Goal: Contribute content

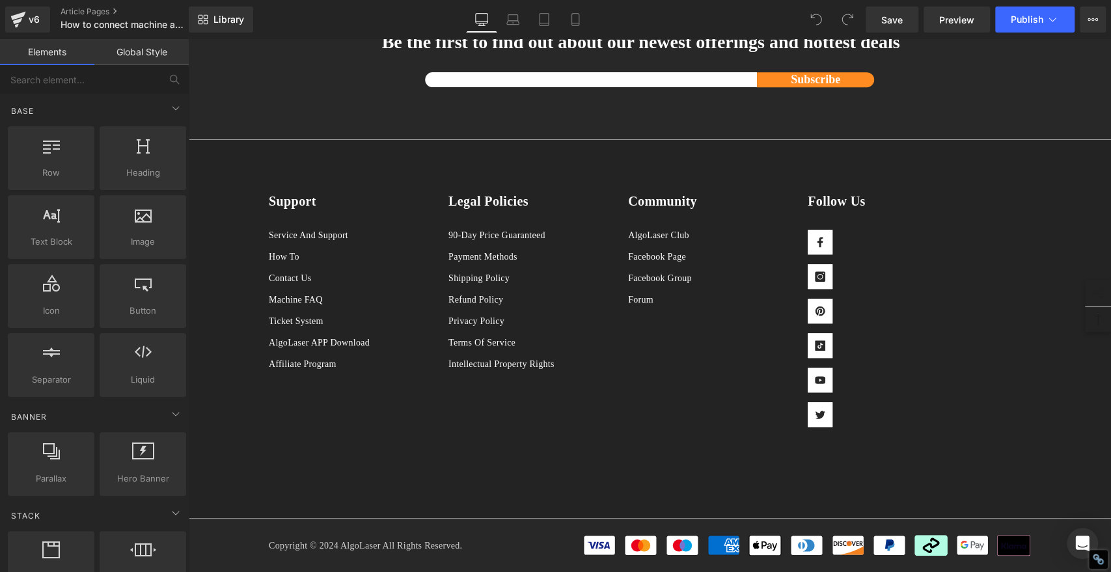
scroll to position [10414, 0]
click at [237, 19] on span "Library" at bounding box center [229, 20] width 31 height 12
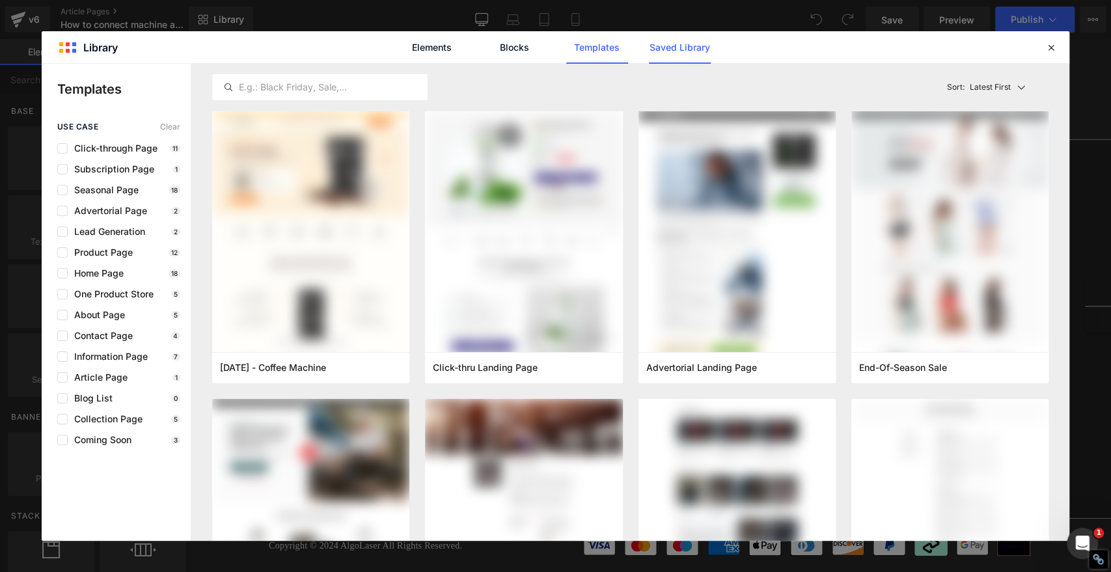
click at [695, 48] on link "Saved Library" at bounding box center [680, 47] width 62 height 33
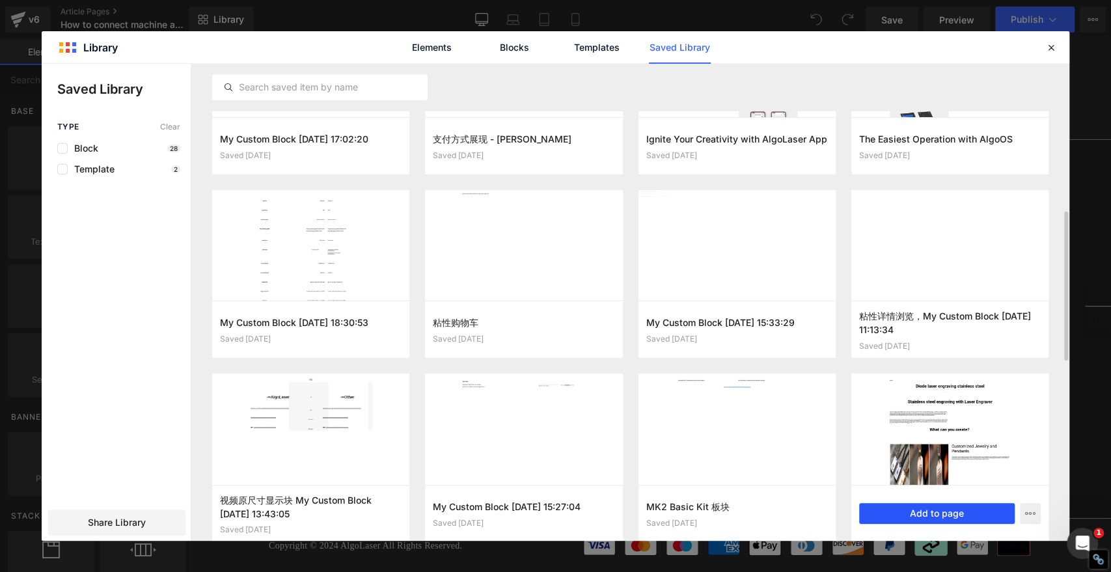
scroll to position [691, 0]
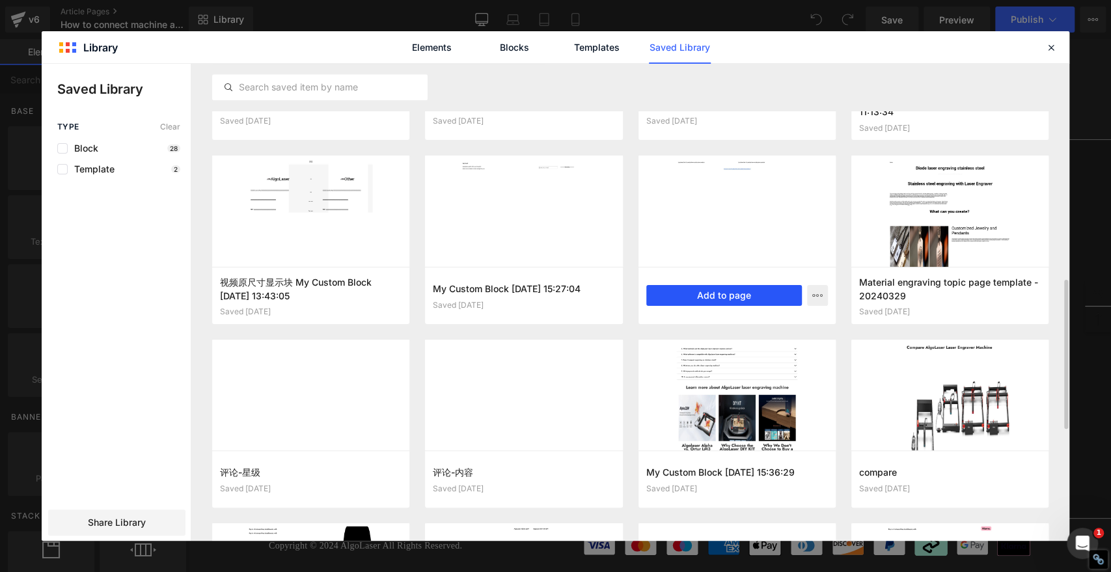
click at [727, 292] on button "Add to page" at bounding box center [724, 295] width 156 height 21
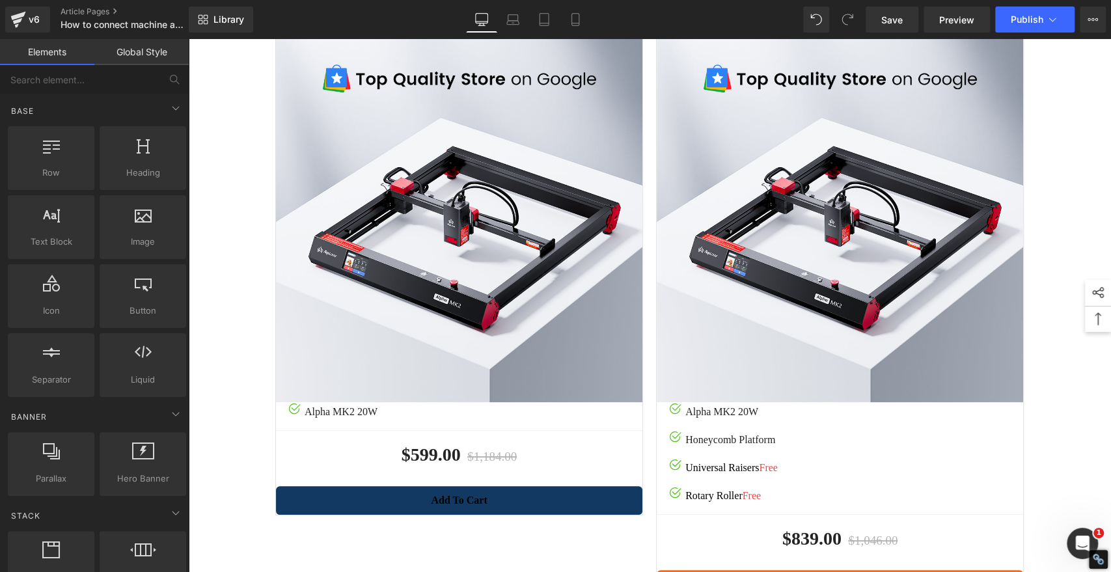
scroll to position [10198, 0]
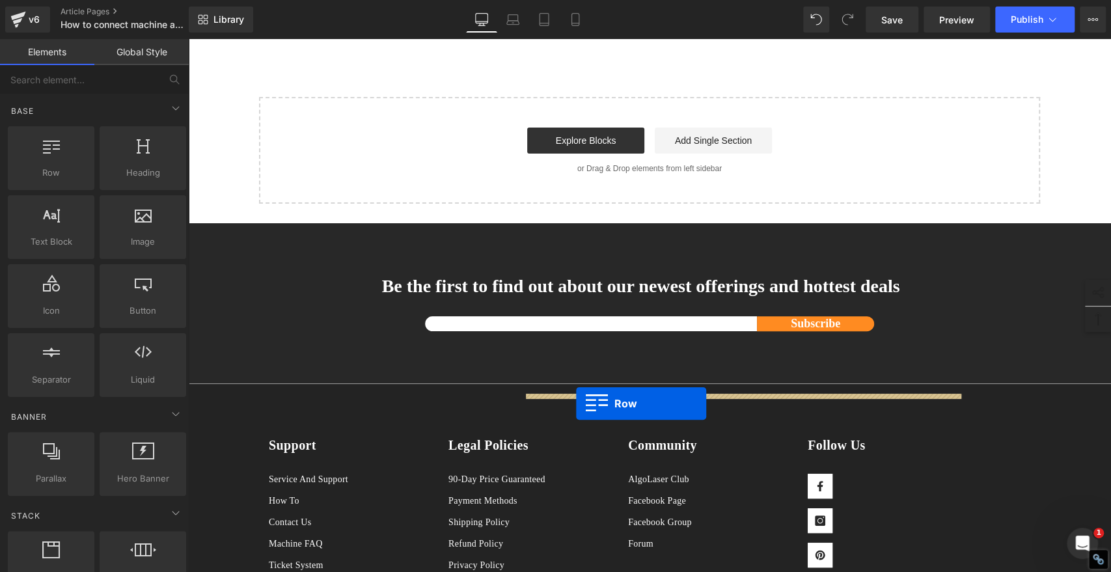
drag, startPoint x: 363, startPoint y: 445, endPoint x: 576, endPoint y: 404, distance: 216.8
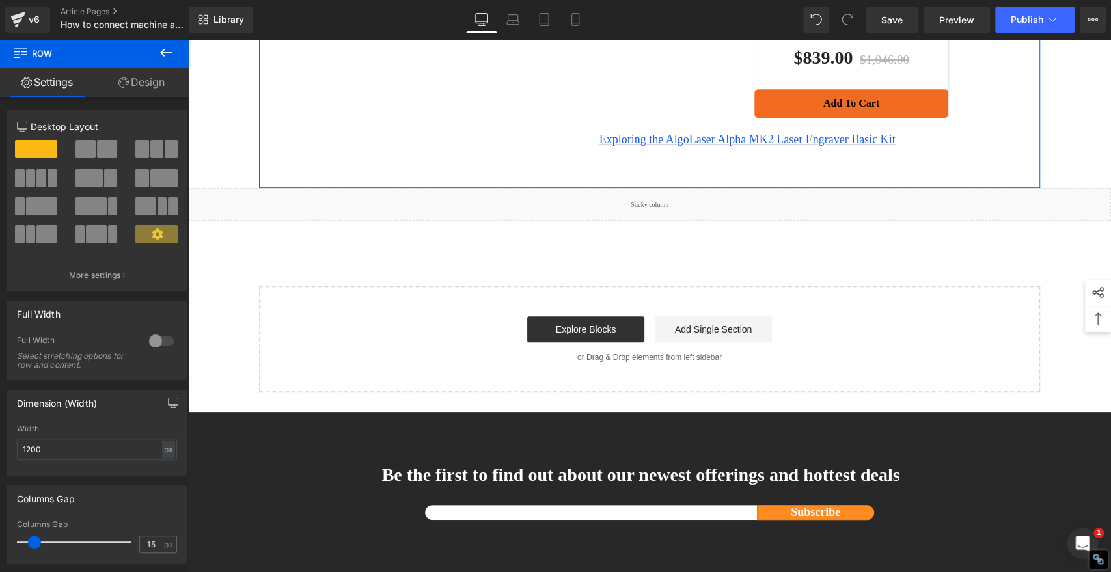
scroll to position [10560, 0]
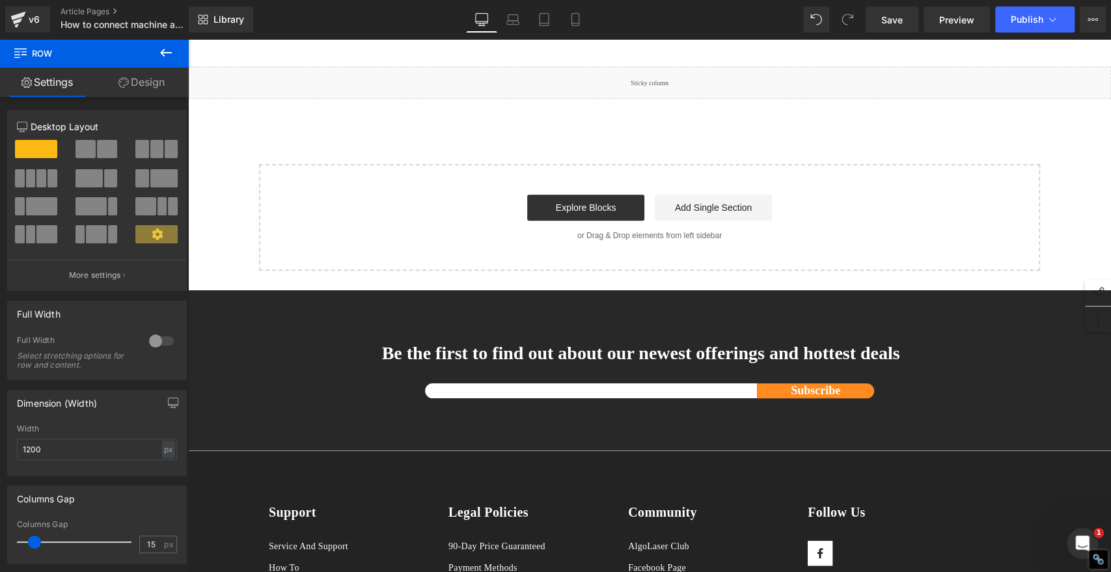
click at [900, 3] on div "Library Desktop Desktop Laptop Tablet Mobile Save Preview Publish Scheduled Vie…" at bounding box center [650, 19] width 922 height 39
click at [896, 16] on span "Save" at bounding box center [891, 20] width 21 height 14
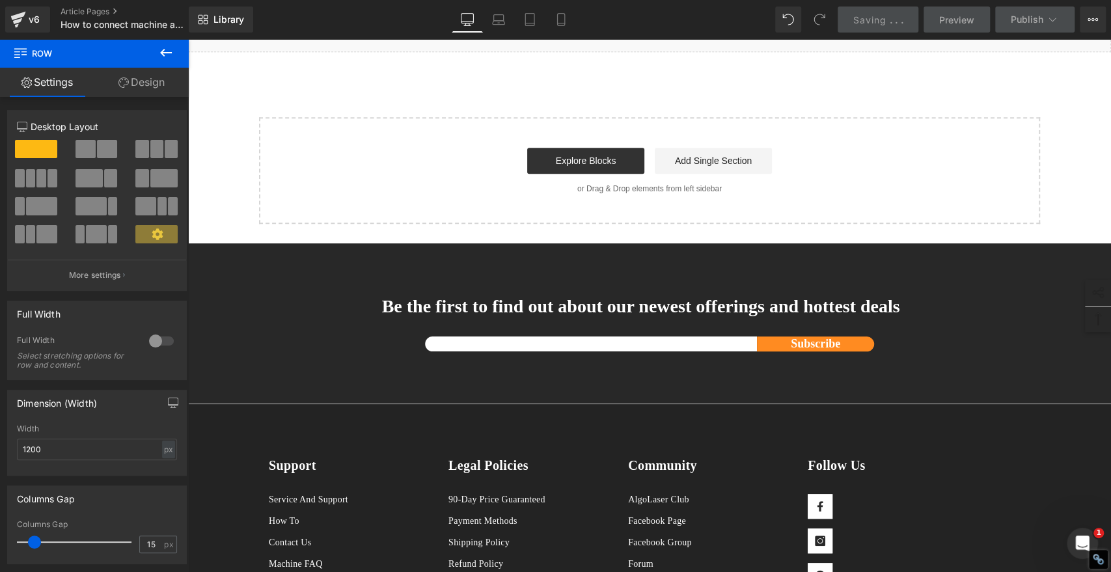
scroll to position [10632, 0]
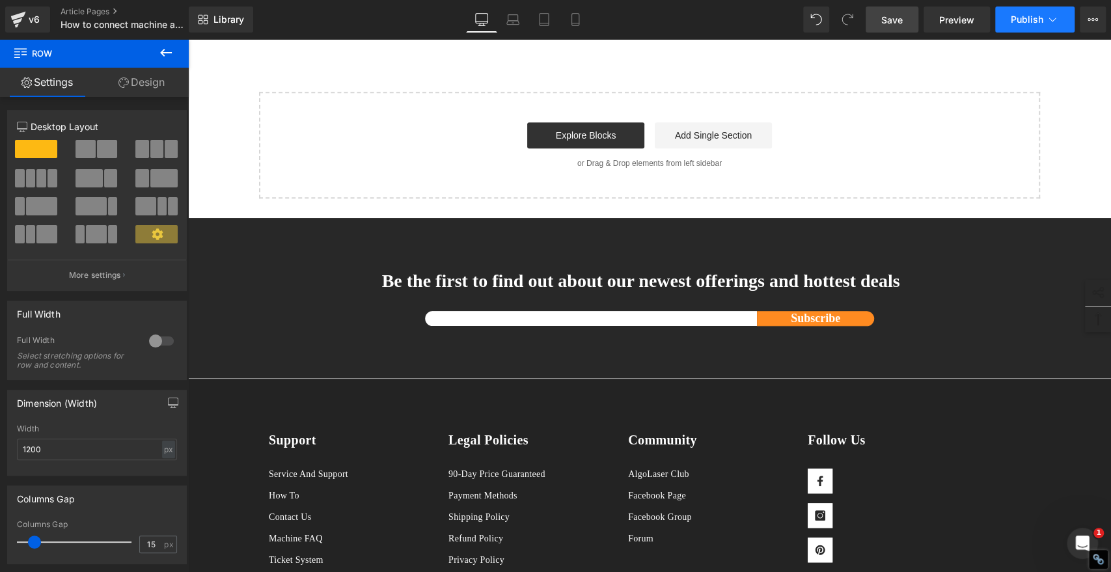
click at [1013, 20] on span "Publish" at bounding box center [1027, 19] width 33 height 10
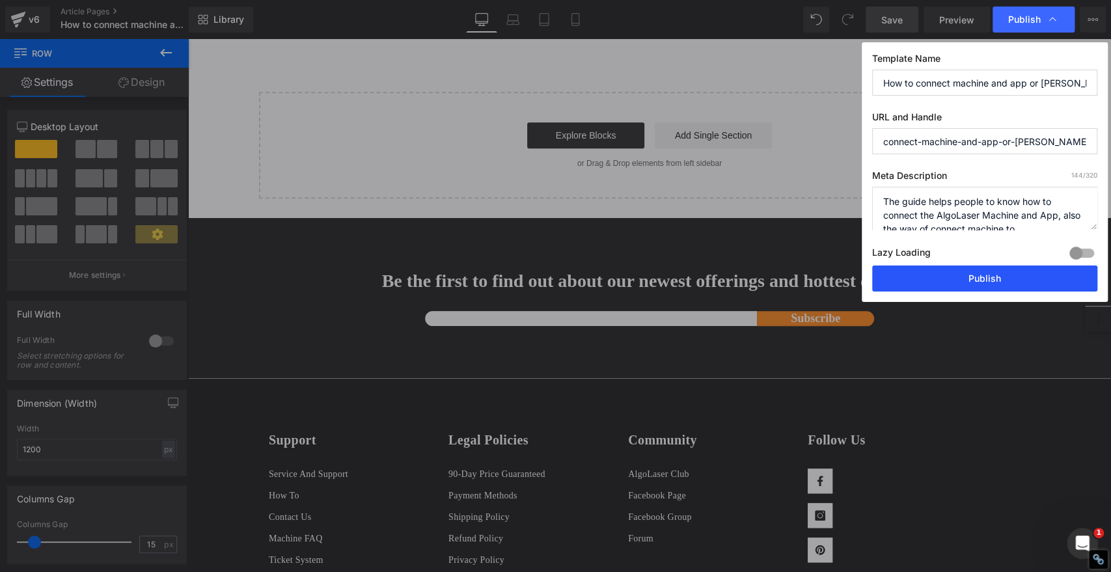
drag, startPoint x: 1027, startPoint y: 271, endPoint x: 832, endPoint y: 221, distance: 201.0
click at [1027, 271] on button "Publish" at bounding box center [984, 279] width 225 height 26
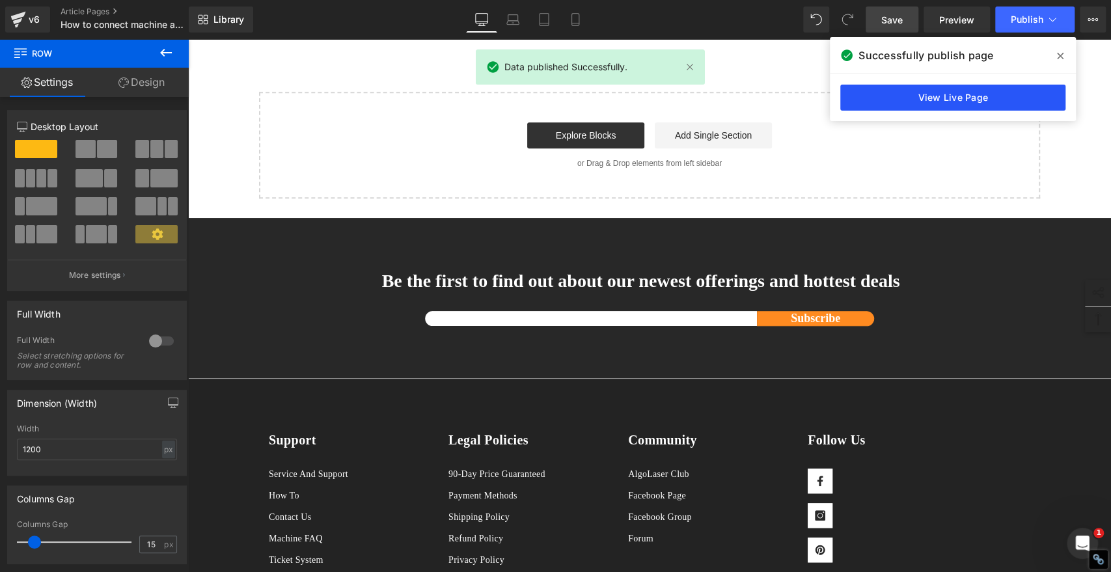
click at [898, 98] on link "View Live Page" at bounding box center [952, 98] width 225 height 26
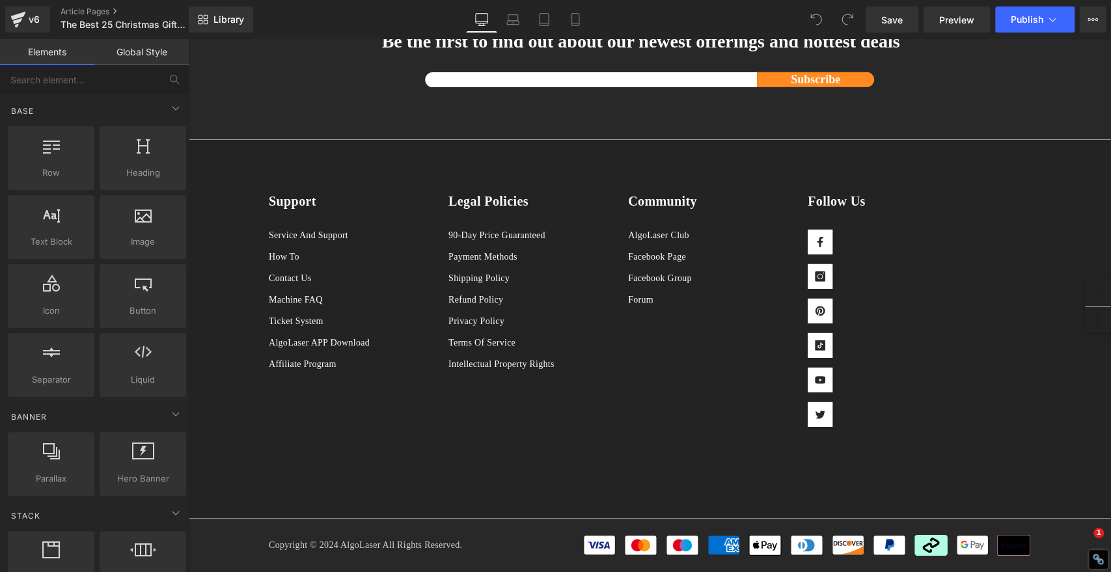
scroll to position [12975, 0]
click at [237, 20] on span "Library" at bounding box center [229, 20] width 31 height 12
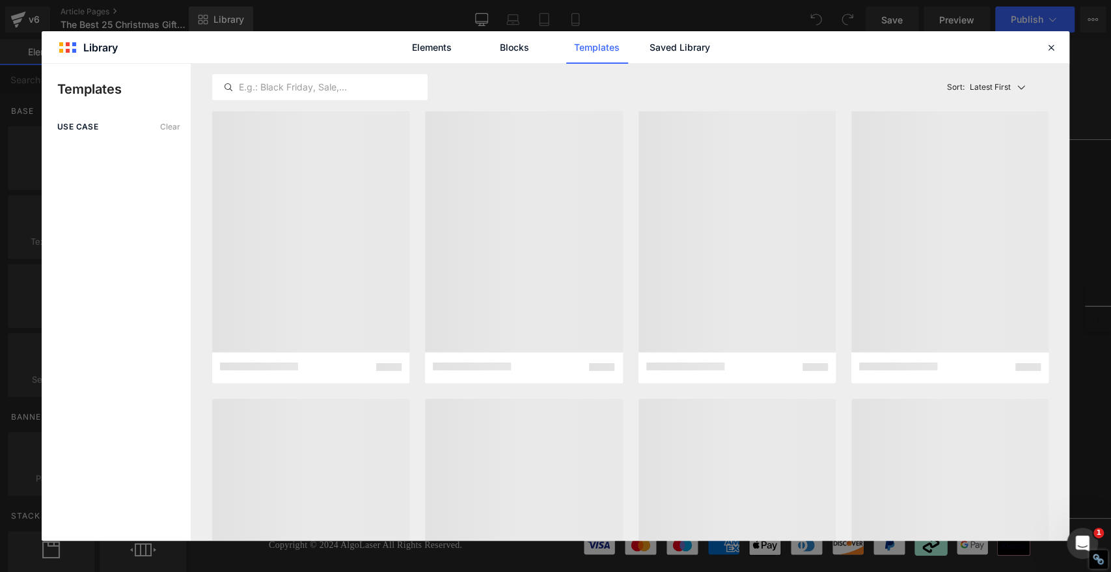
scroll to position [0, 0]
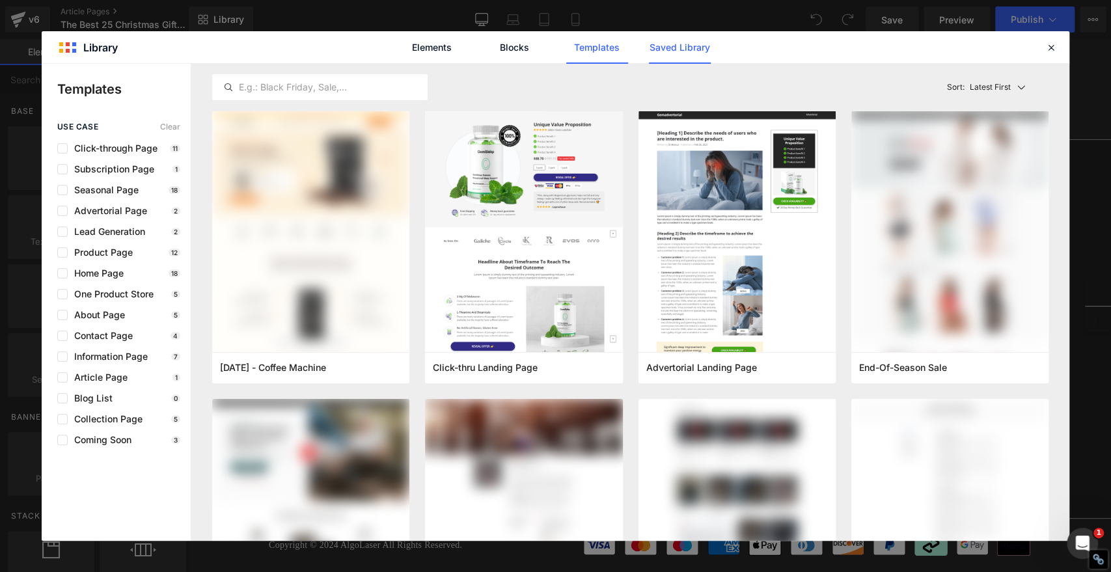
click at [707, 43] on link "Saved Library" at bounding box center [680, 47] width 62 height 33
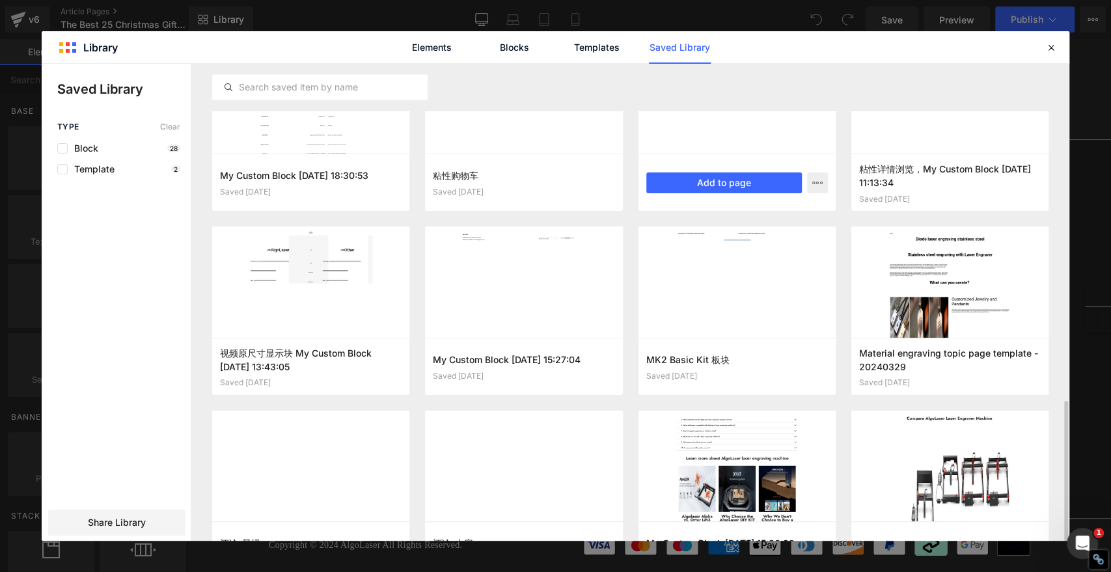
scroll to position [802, 0]
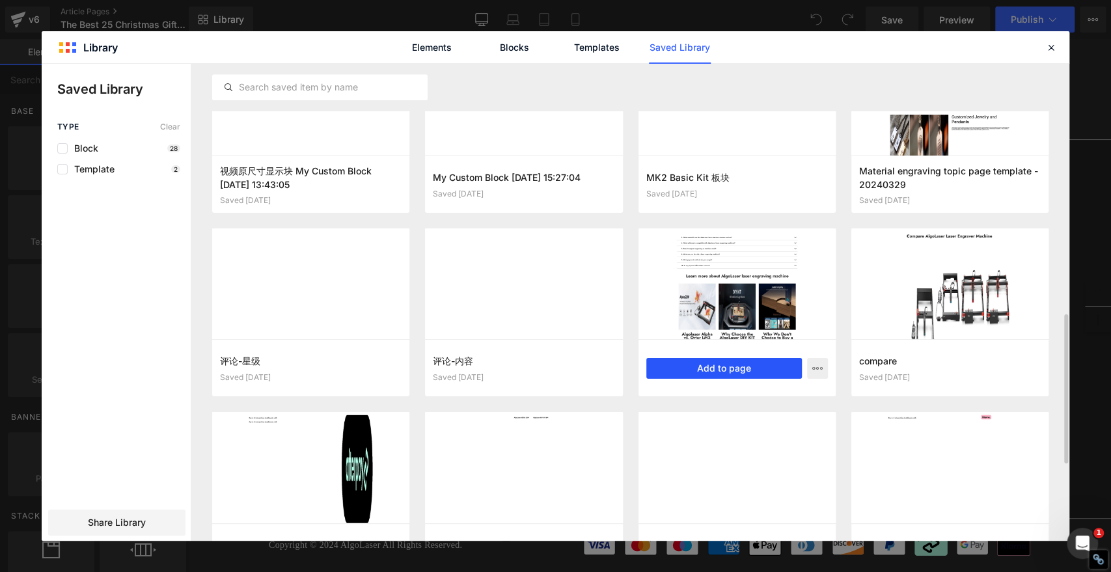
click at [751, 372] on button "Add to page" at bounding box center [724, 368] width 156 height 21
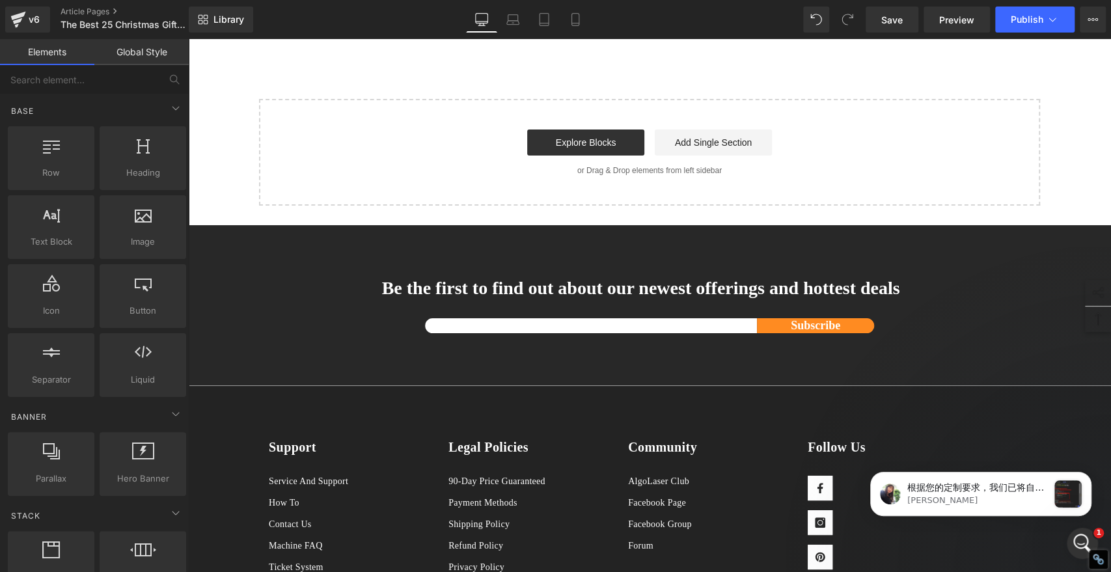
scroll to position [0, 0]
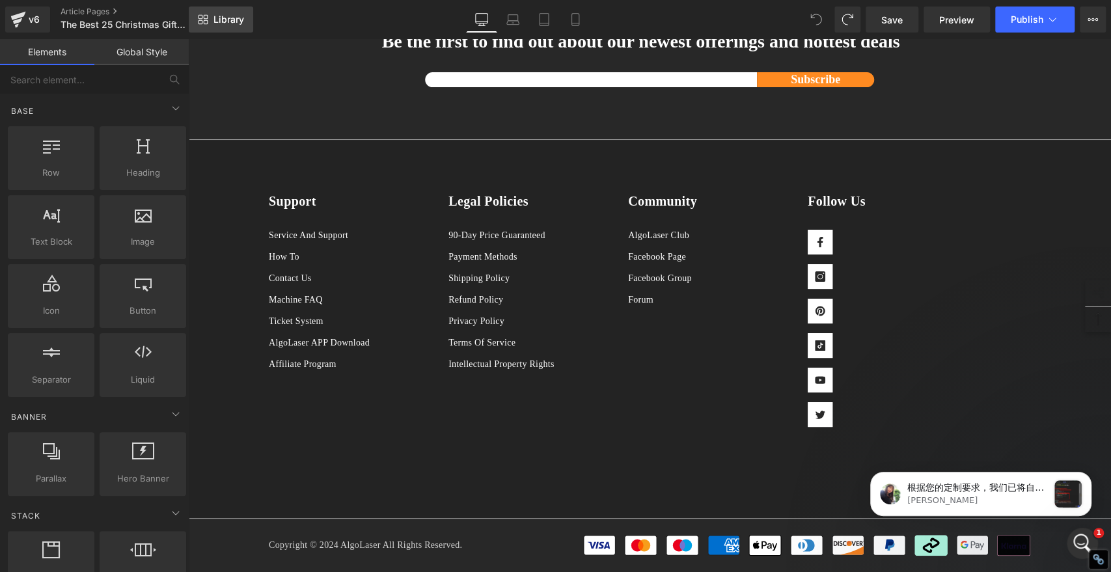
click at [223, 24] on span "Library" at bounding box center [229, 20] width 31 height 12
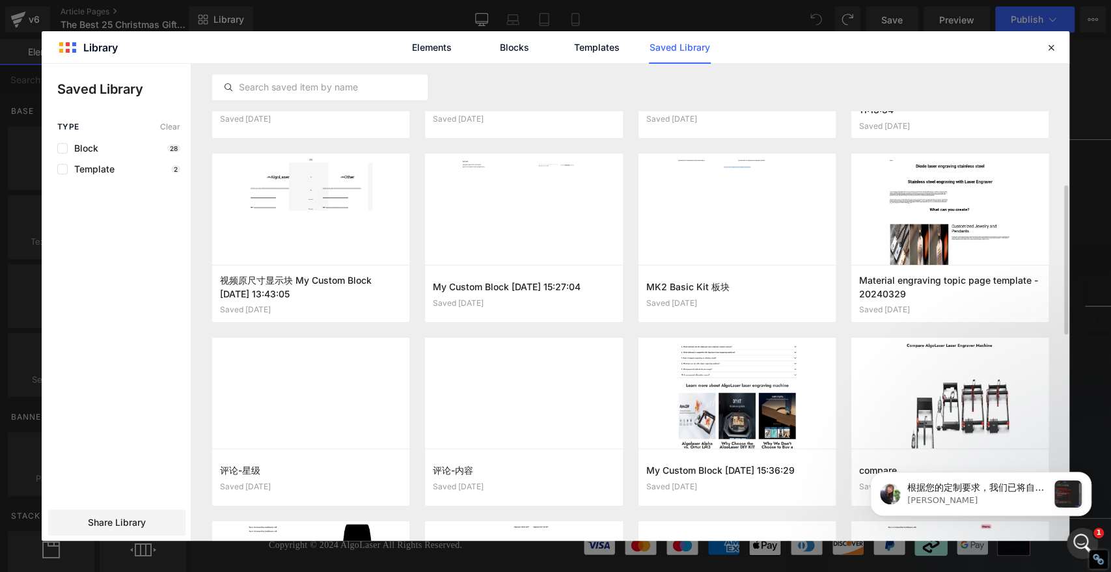
scroll to position [620, 0]
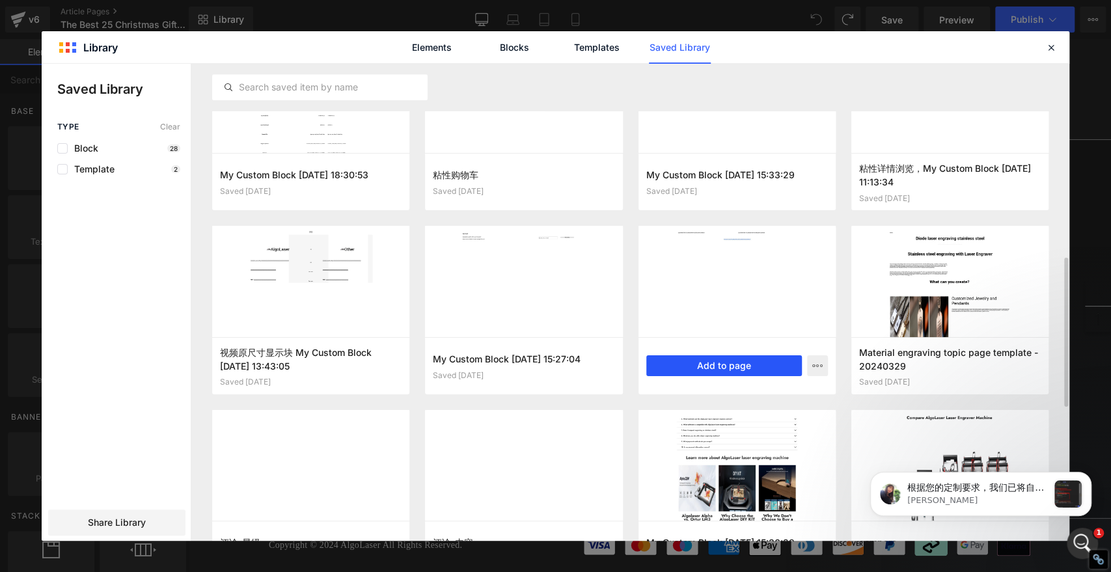
click at [721, 365] on button "Add to page" at bounding box center [724, 365] width 156 height 21
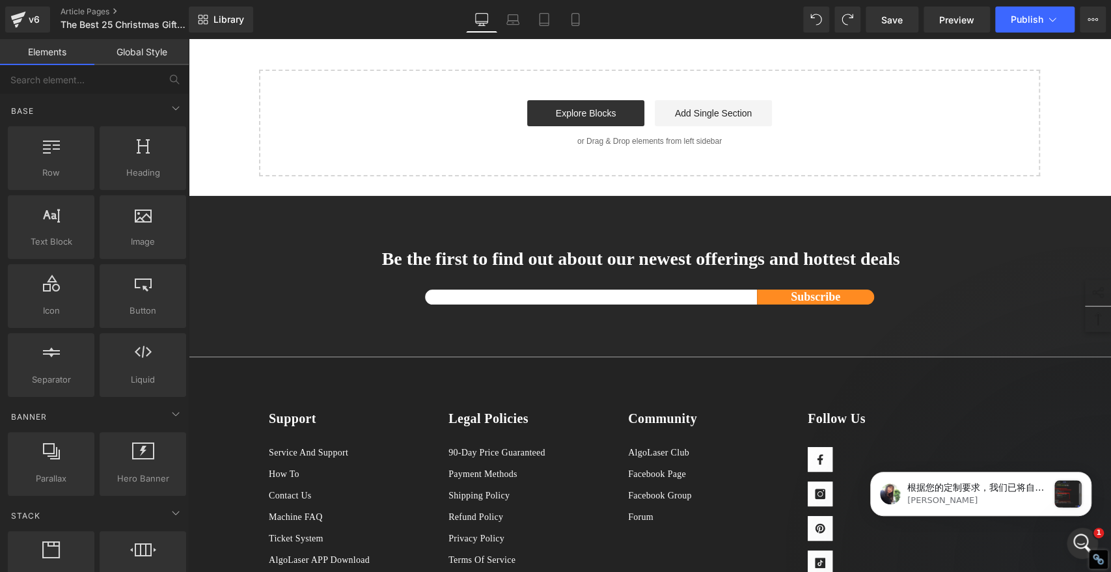
scroll to position [13003, 0]
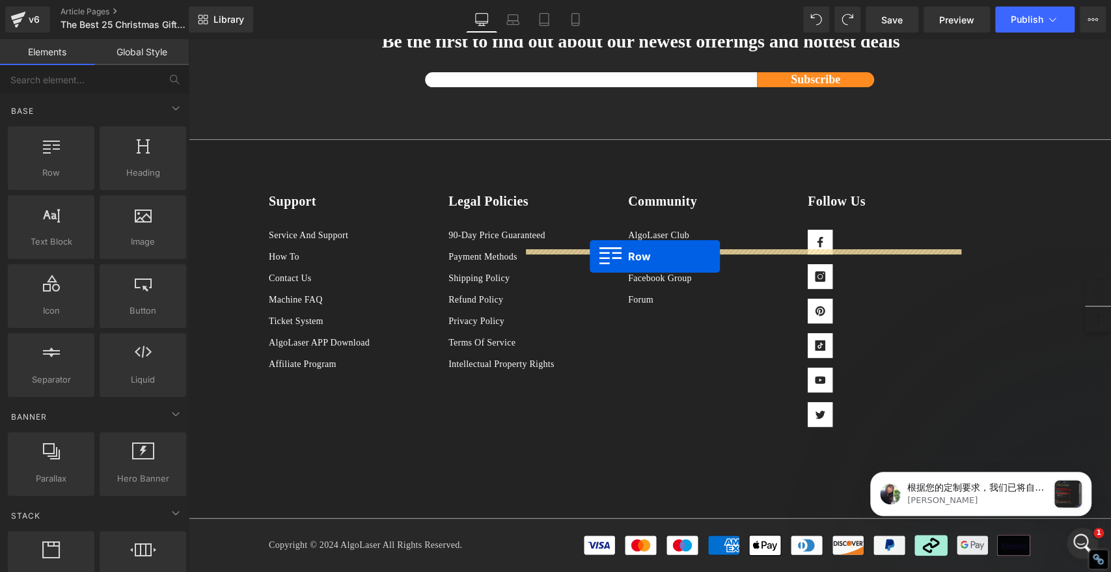
drag, startPoint x: 261, startPoint y: 331, endPoint x: 590, endPoint y: 256, distance: 337.1
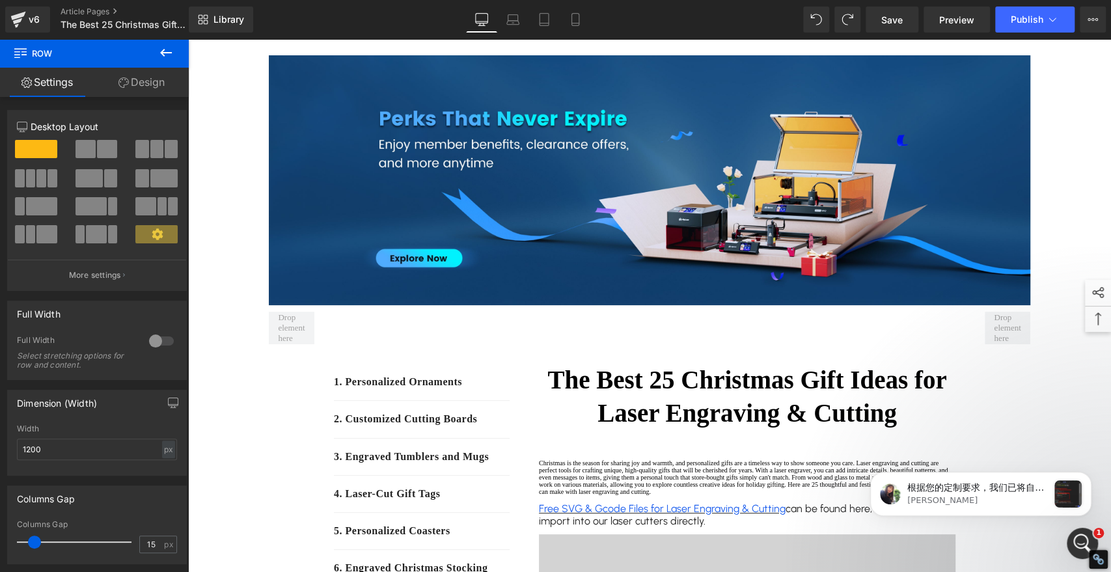
scroll to position [0, 0]
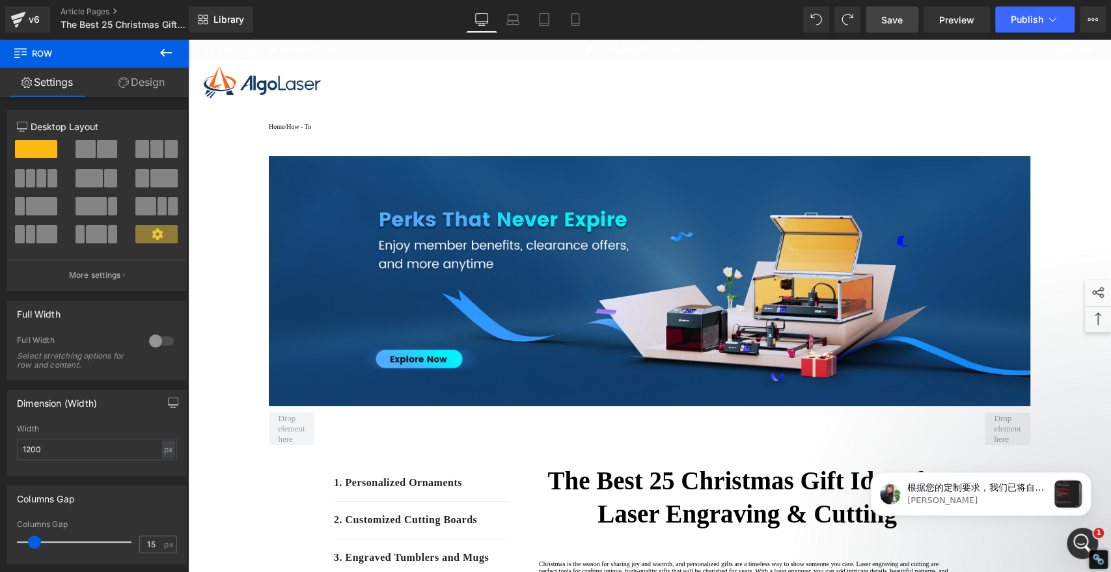
click at [894, 21] on span "Save" at bounding box center [891, 20] width 21 height 14
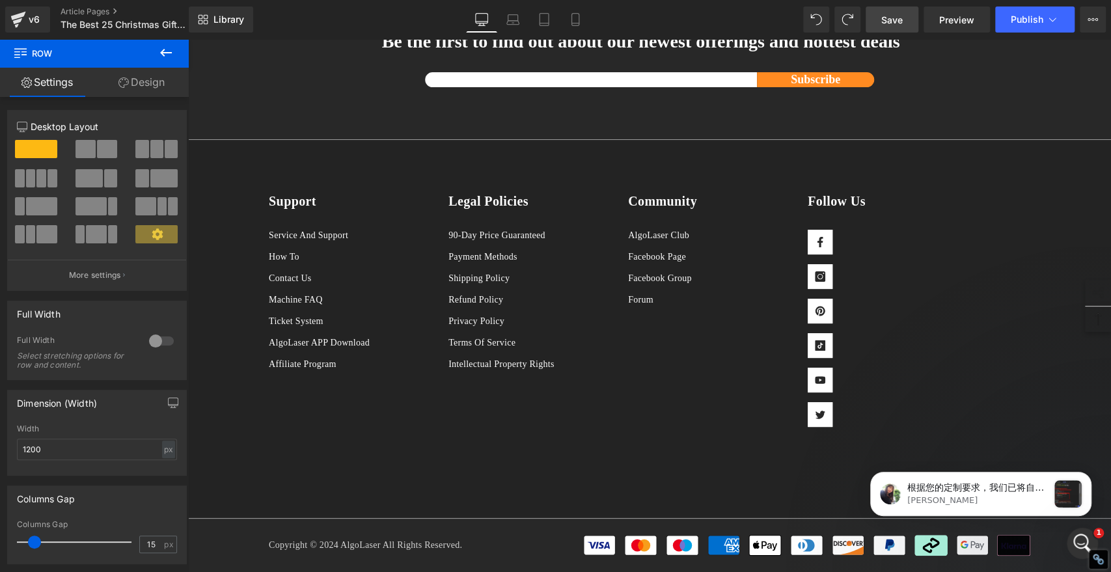
scroll to position [13266, 0]
drag, startPoint x: 1107, startPoint y: 75, endPoint x: 400, endPoint y: 86, distance: 707.0
click at [1028, 17] on span "Publish" at bounding box center [1027, 19] width 33 height 10
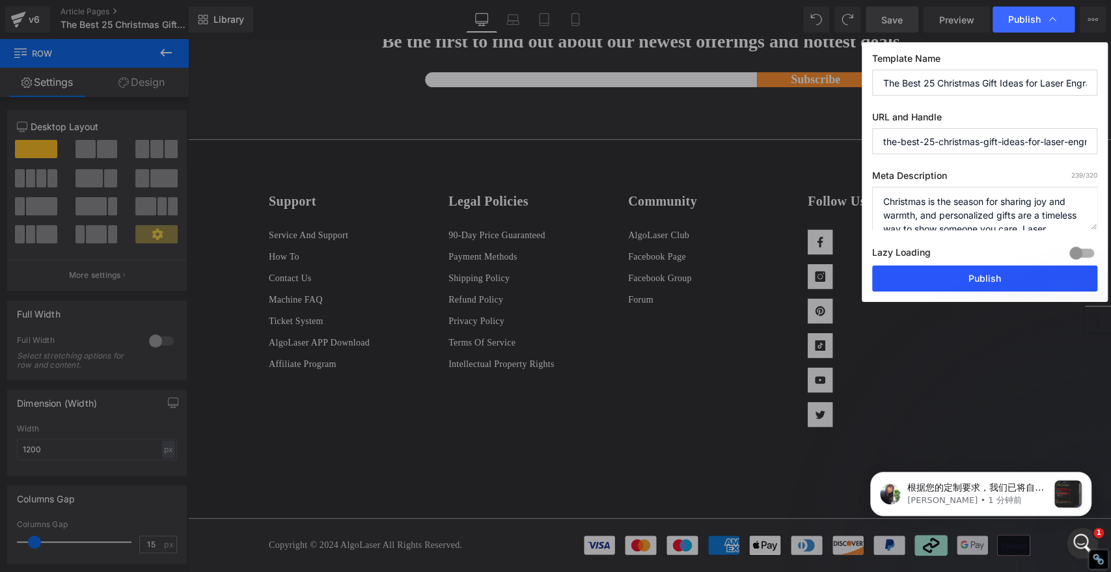
click at [1008, 273] on button "Publish" at bounding box center [984, 279] width 225 height 26
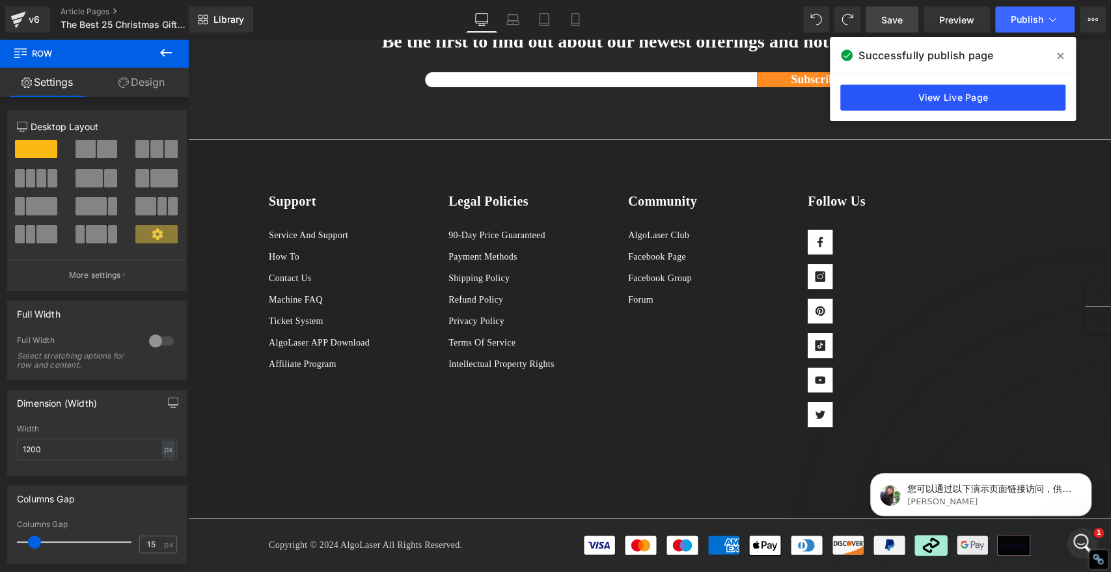
click at [1038, 100] on link "View Live Page" at bounding box center [952, 98] width 225 height 26
